Goal: Transaction & Acquisition: Obtain resource

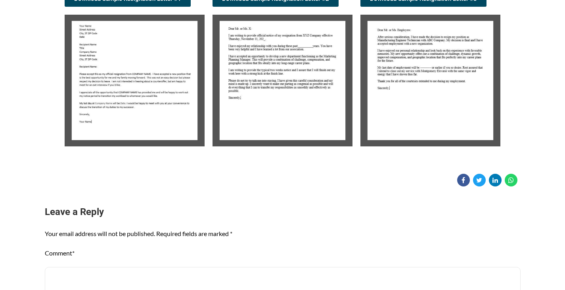
scroll to position [198, 0]
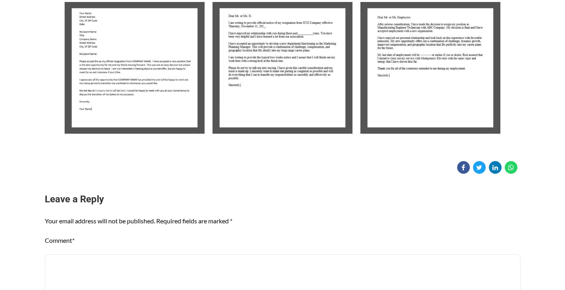
drag, startPoint x: 132, startPoint y: 104, endPoint x: 105, endPoint y: 155, distance: 58.0
click at [105, 155] on div "Candidate Tools Sample Resignation Letter 0 Spread the love The HGI team recomm…" at bounding box center [282, 13] width 475 height 321
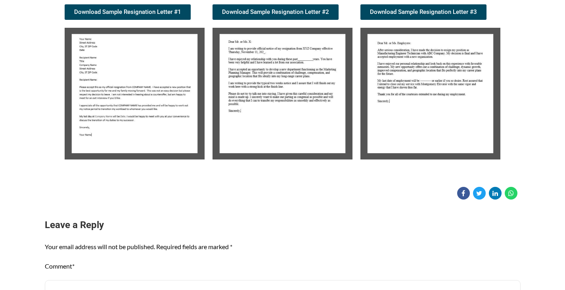
scroll to position [158, 0]
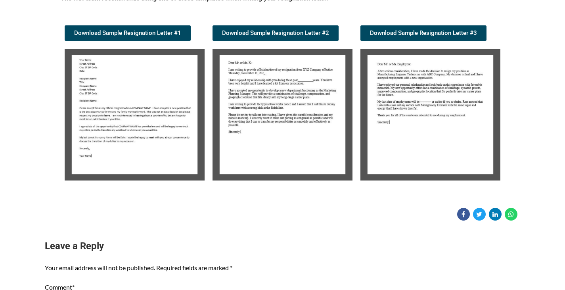
scroll to position [158, 0]
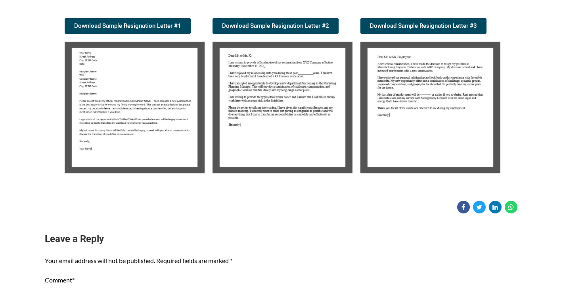
drag, startPoint x: 95, startPoint y: 142, endPoint x: 77, endPoint y: 191, distance: 52.4
click at [78, 191] on div "Candidate Tools Sample Resignation Letter 0 Spread the love The HGI team recomm…" at bounding box center [282, 52] width 475 height 321
drag, startPoint x: 102, startPoint y: 135, endPoint x: 345, endPoint y: 208, distance: 253.2
click at [345, 208] on div at bounding box center [282, 206] width 475 height 13
click at [159, 86] on img at bounding box center [135, 108] width 140 height 132
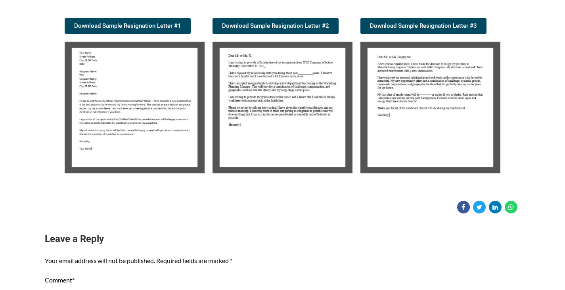
click at [159, 86] on img at bounding box center [135, 108] width 140 height 132
click at [156, 107] on img at bounding box center [135, 108] width 140 height 132
drag, startPoint x: 147, startPoint y: 115, endPoint x: 114, endPoint y: 149, distance: 47.1
click at [114, 149] on img at bounding box center [135, 108] width 140 height 132
click at [58, 153] on div "The HGI team recommends using one of these templates when writing your resignat…" at bounding box center [283, 82] width 452 height 198
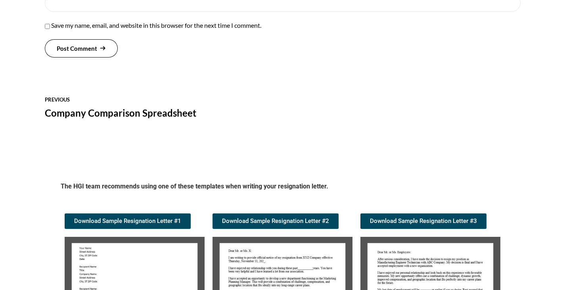
scroll to position [766, 0]
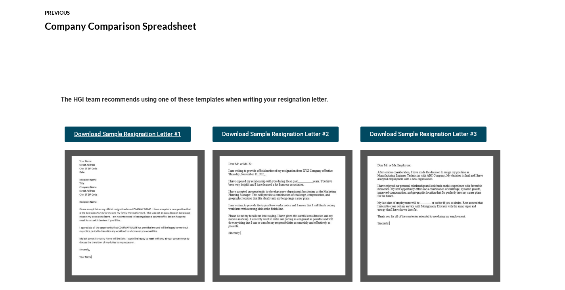
click at [128, 137] on span "Download Sample Resignation Letter #1" at bounding box center [127, 134] width 107 height 6
click at [286, 245] on img at bounding box center [282, 216] width 140 height 132
click at [266, 136] on span "Download Sample Resignation Letter #2" at bounding box center [275, 134] width 107 height 6
click at [423, 203] on img at bounding box center [430, 216] width 140 height 132
click at [411, 135] on span "Download Sample Resignation Letter #3" at bounding box center [423, 134] width 107 height 6
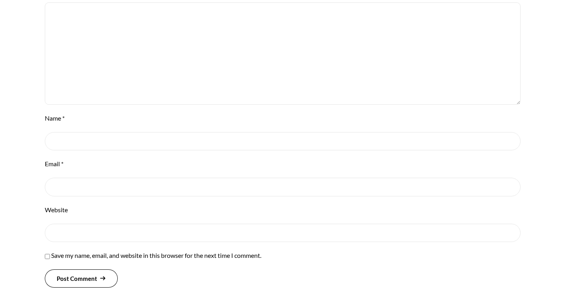
scroll to position [449, 0]
